Goal: Find contact information: Find contact information

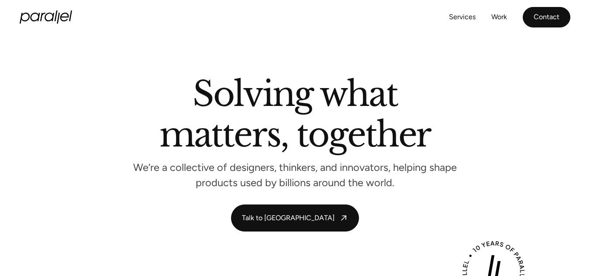
click at [551, 19] on link "Contact" at bounding box center [546, 17] width 48 height 21
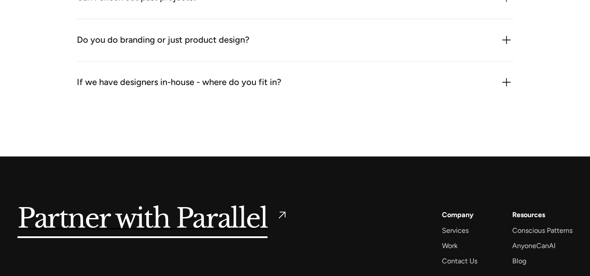
scroll to position [1128, 0]
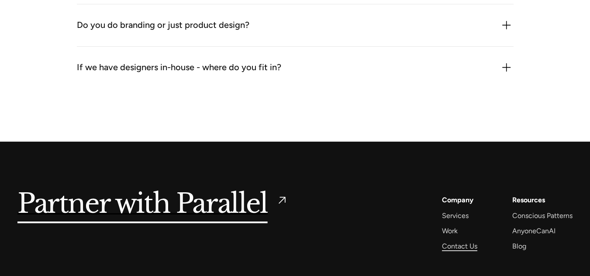
click at [465, 247] on div "Contact Us" at bounding box center [459, 246] width 35 height 12
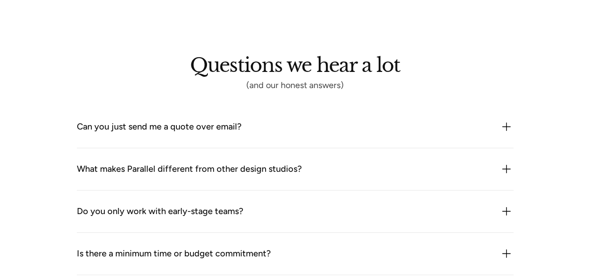
scroll to position [1121, 0]
